Goal: Obtain resource: Download file/media

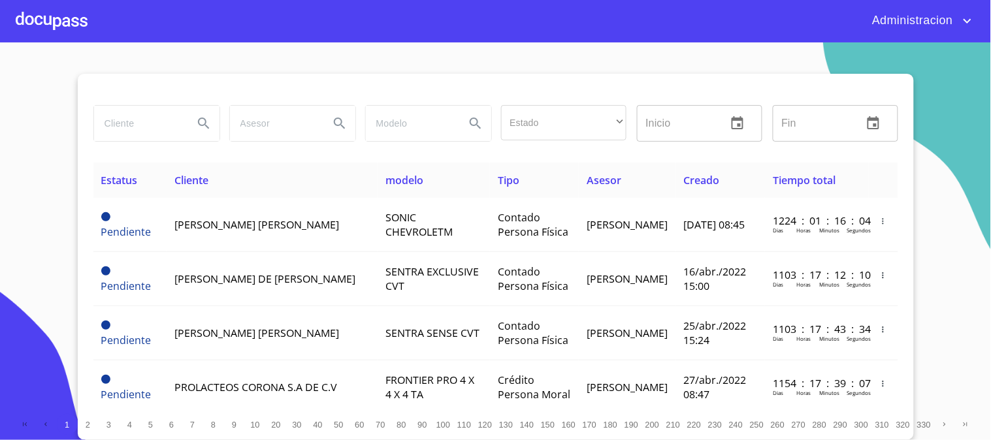
click at [131, 126] on input "search" at bounding box center [138, 123] width 89 height 35
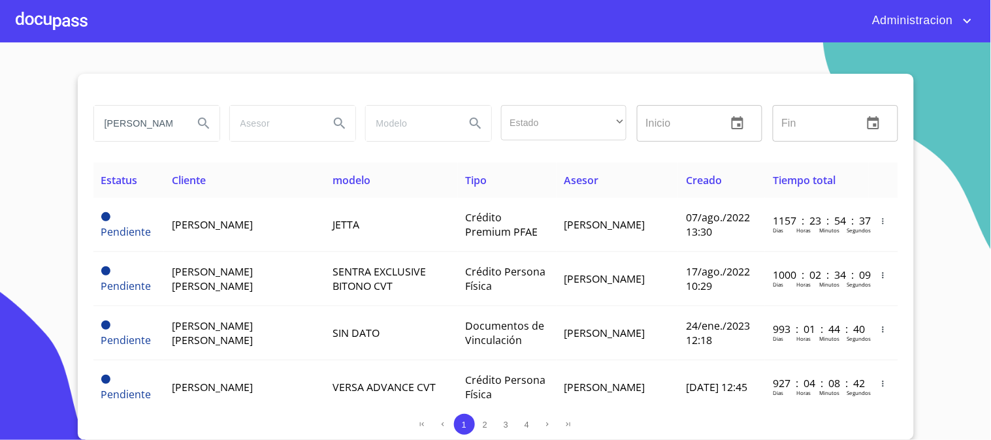
type input "[PERSON_NAME] [PERSON_NAME]"
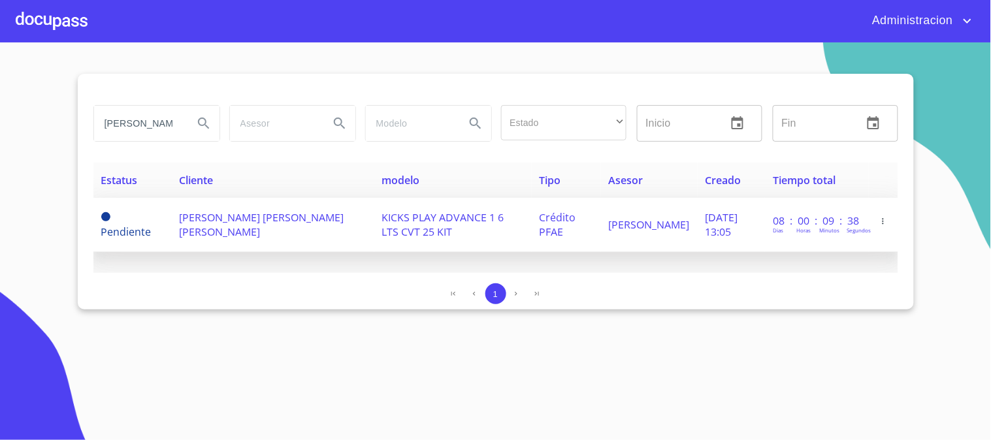
click at [247, 214] on span "[PERSON_NAME] [PERSON_NAME] [PERSON_NAME]" at bounding box center [261, 224] width 165 height 29
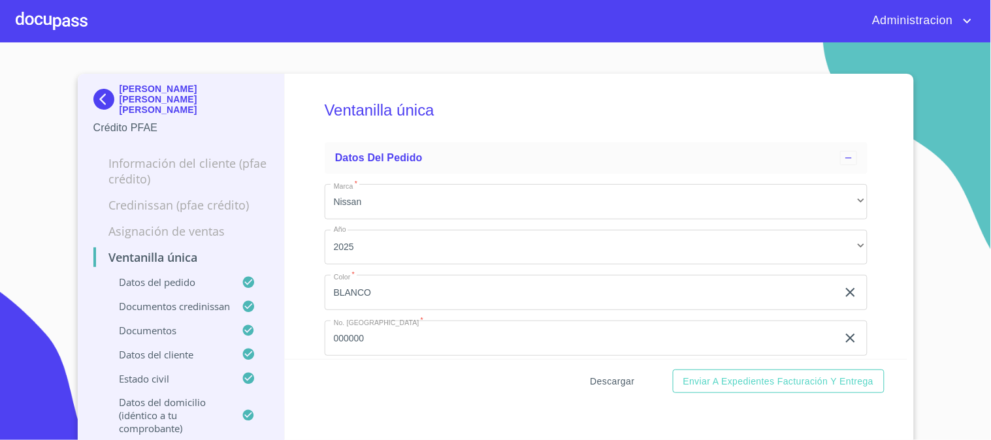
click at [606, 379] on span "Descargar" at bounding box center [613, 382] width 44 height 16
